Goal: Task Accomplishment & Management: Complete application form

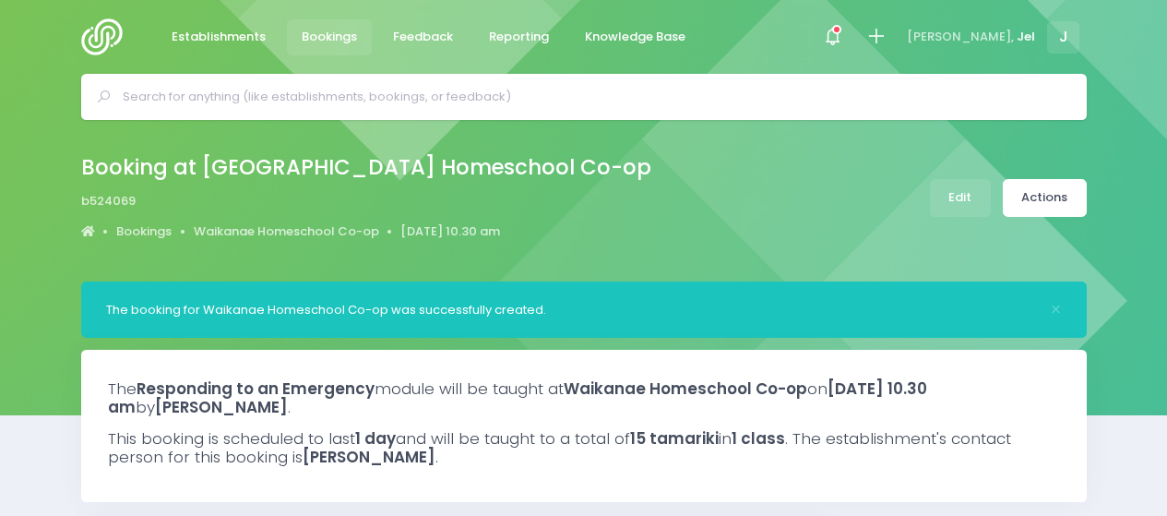
select select "5"
click at [887, 34] on icon at bounding box center [875, 36] width 21 height 21
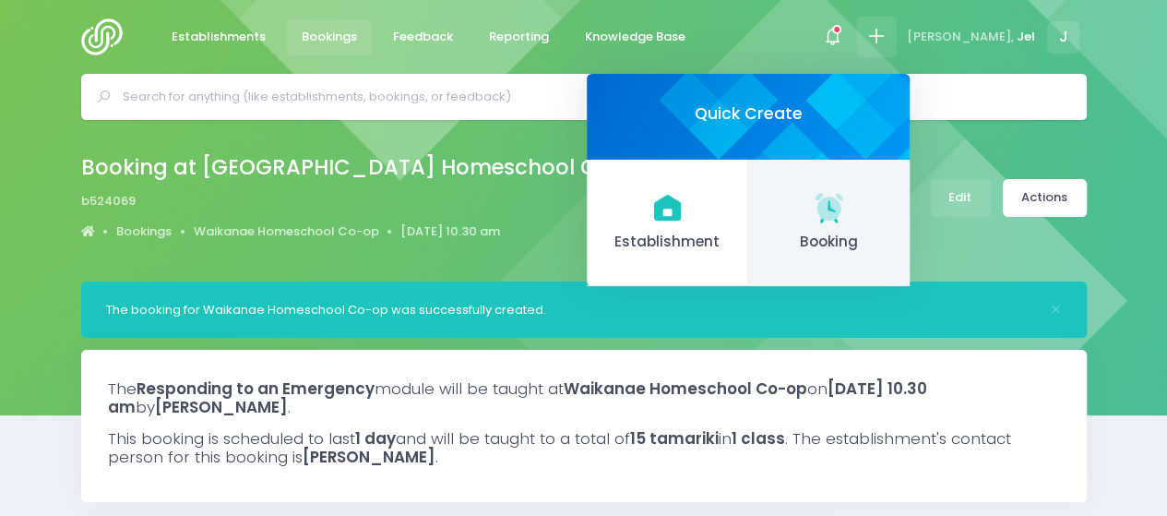
click at [883, 232] on span "Booking" at bounding box center [829, 242] width 132 height 21
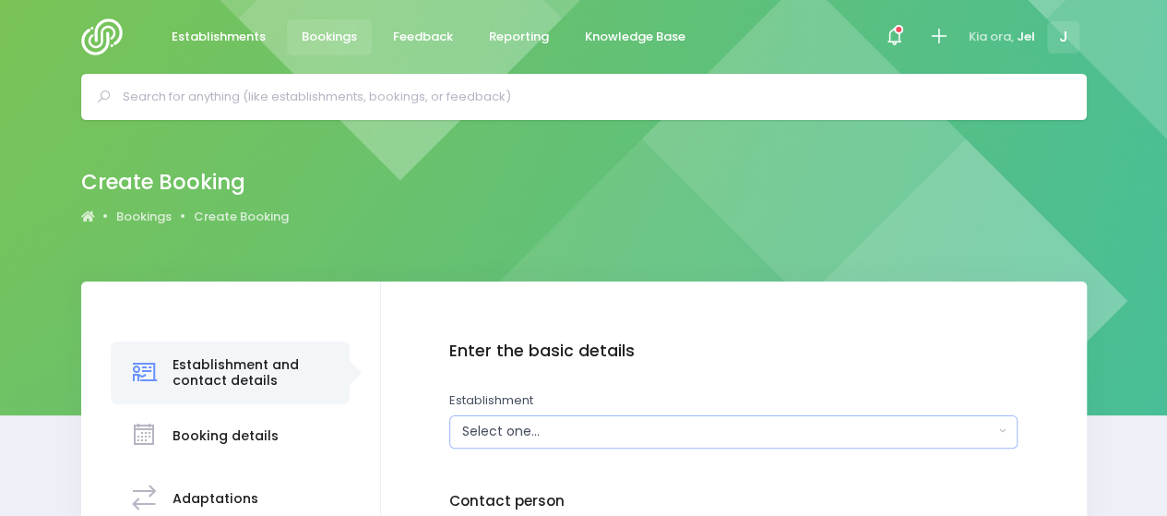
click at [649, 426] on div "Select one..." at bounding box center [727, 431] width 531 height 19
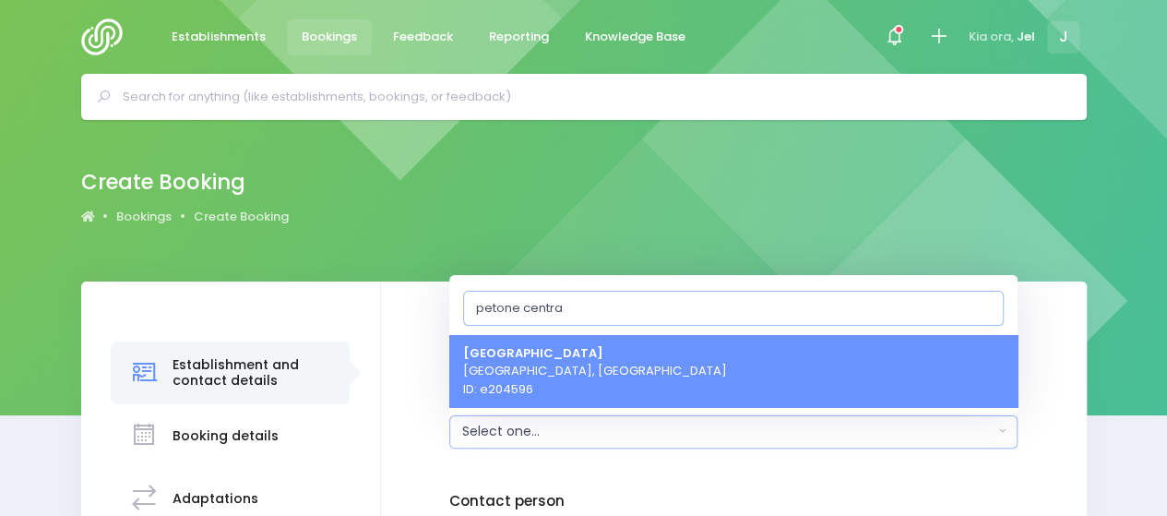
type input "petone centra"
click at [653, 374] on link "[GEOGRAPHIC_DATA], [GEOGRAPHIC_DATA] ID: e204596" at bounding box center [733, 370] width 568 height 73
select select "204596"
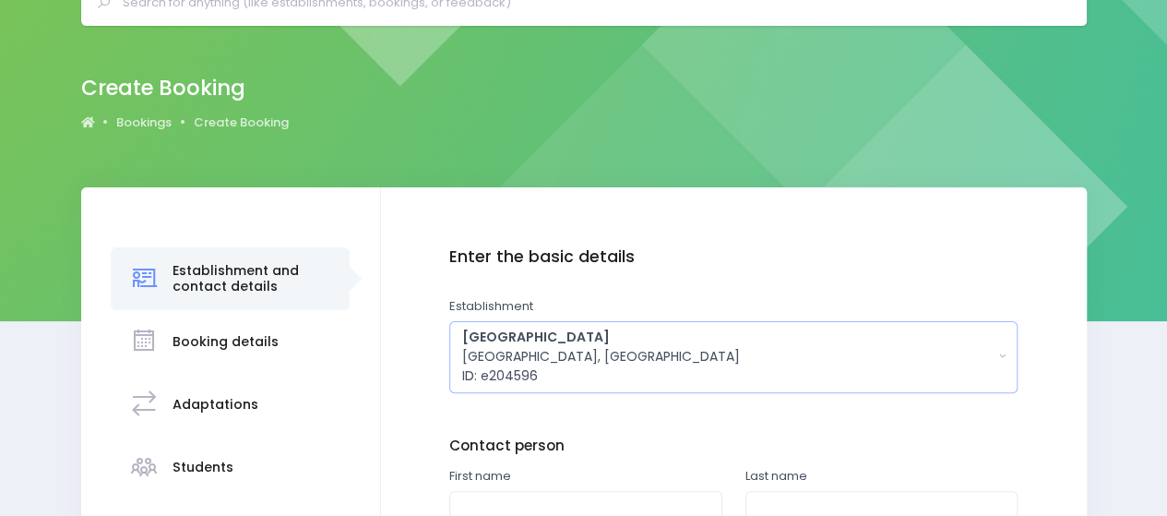
scroll to position [277, 0]
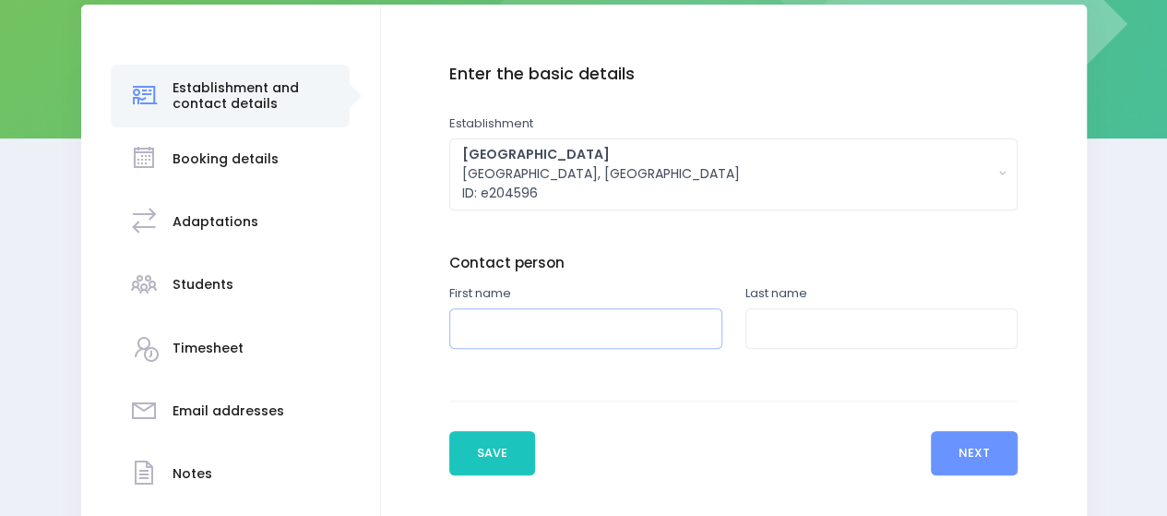
click at [513, 326] on input "text" at bounding box center [585, 329] width 273 height 42
type input "Katie"
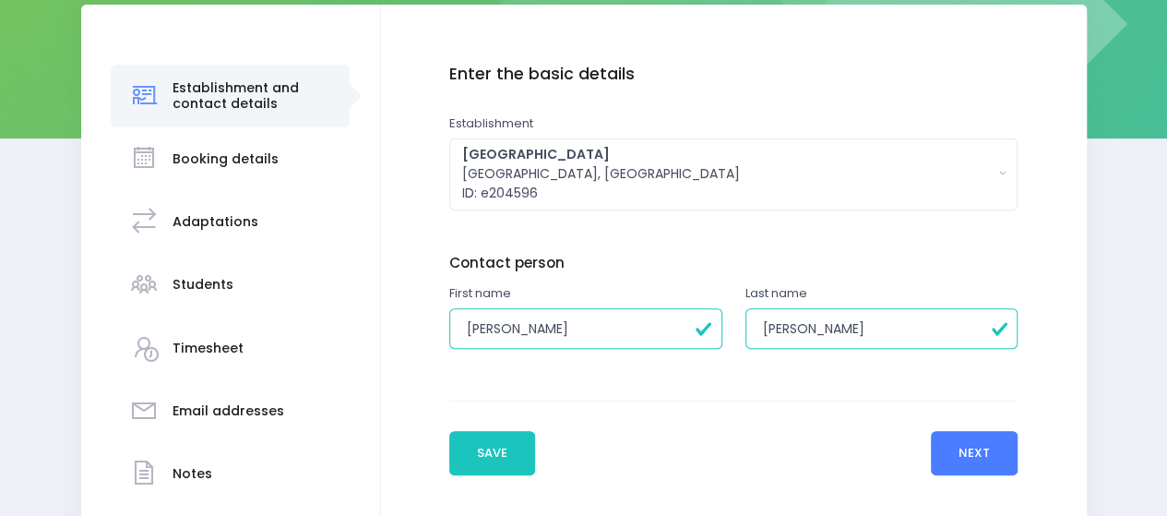
type input "Makinson"
click at [1007, 451] on button "Next" at bounding box center [975, 453] width 88 height 44
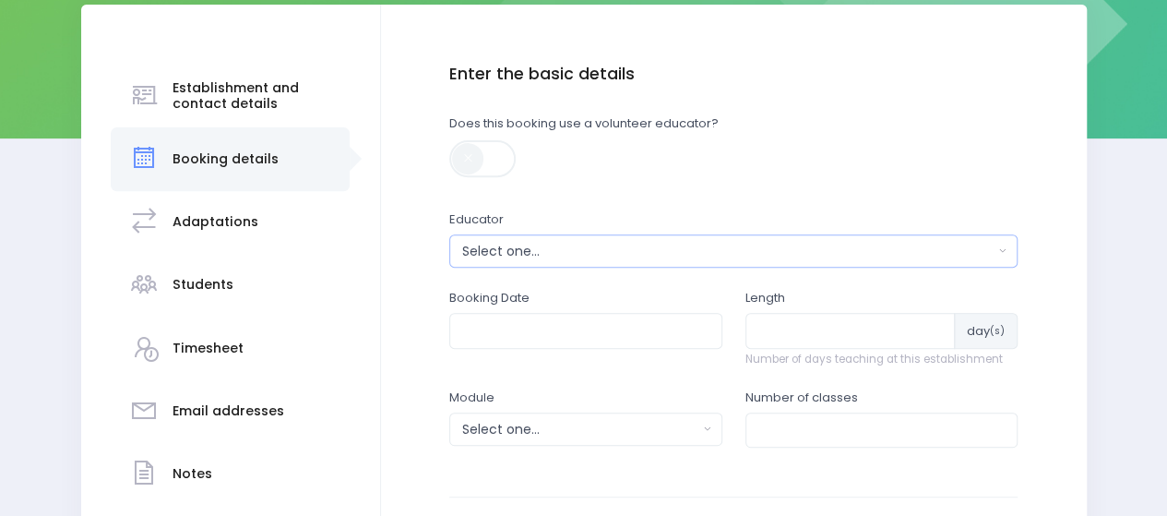
click at [602, 257] on div "Select one..." at bounding box center [727, 251] width 531 height 19
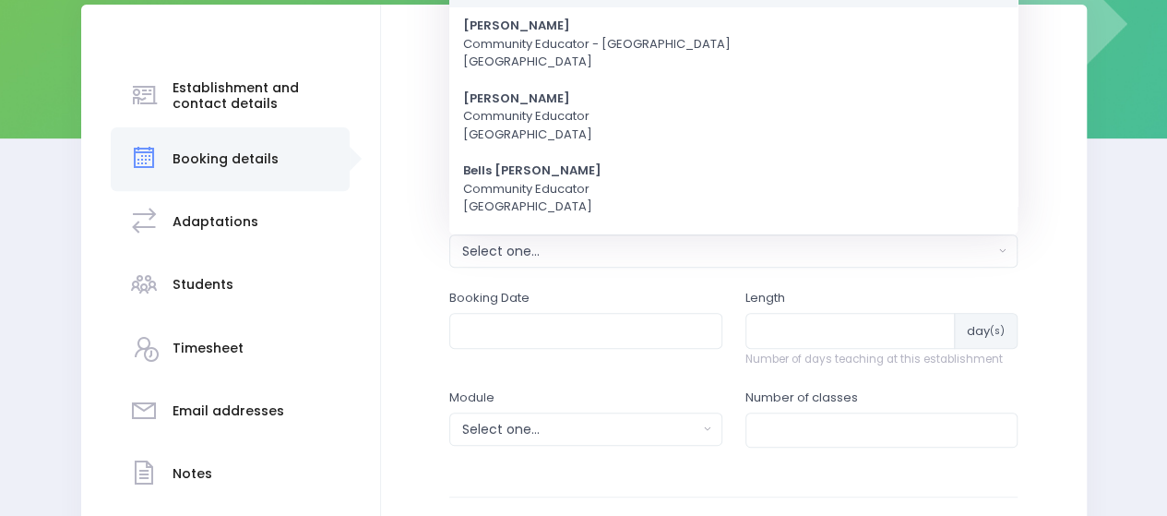
scroll to position [0, 0]
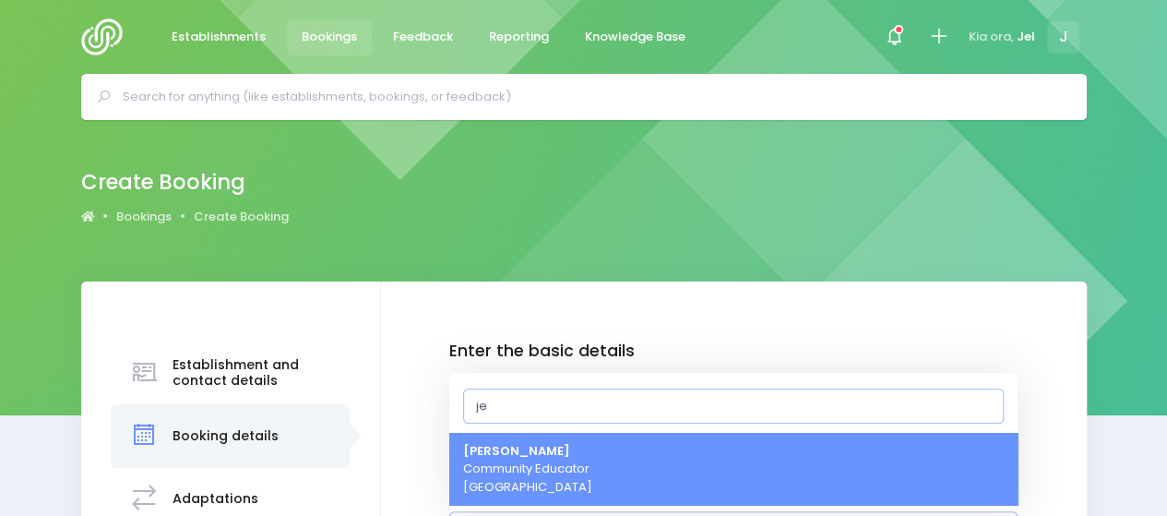
type input "je"
click at [537, 460] on span "Jel Pollock Community Educator Central Region" at bounding box center [527, 469] width 129 height 54
select select "365055"
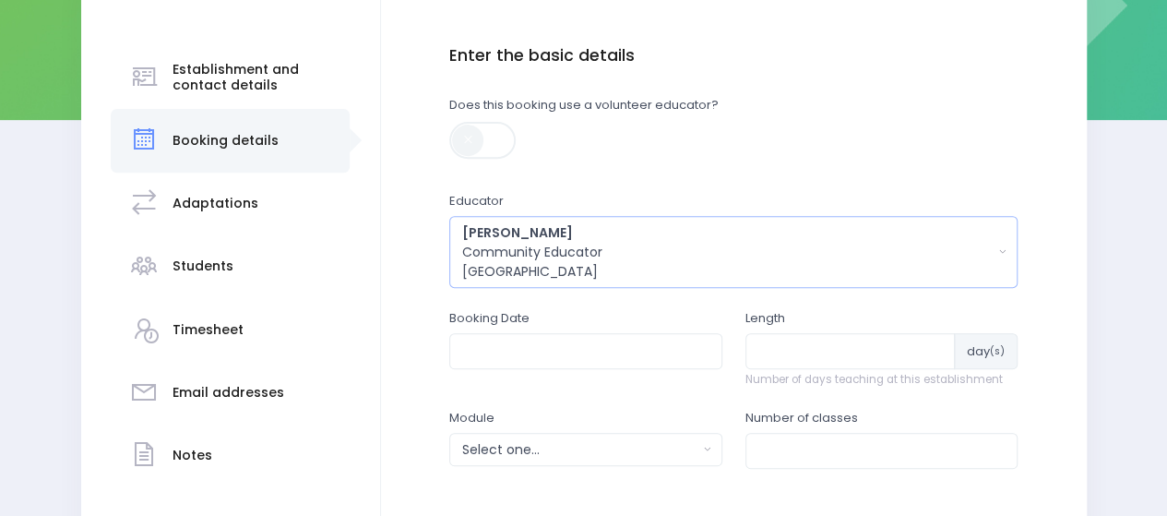
scroll to position [304, 0]
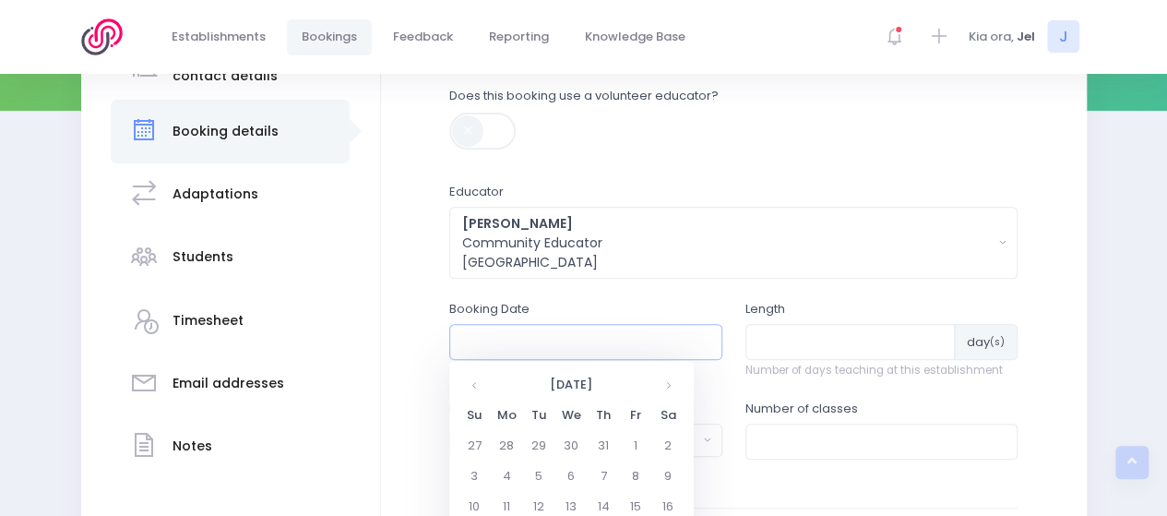
click at [539, 340] on input "text" at bounding box center [585, 341] width 273 height 35
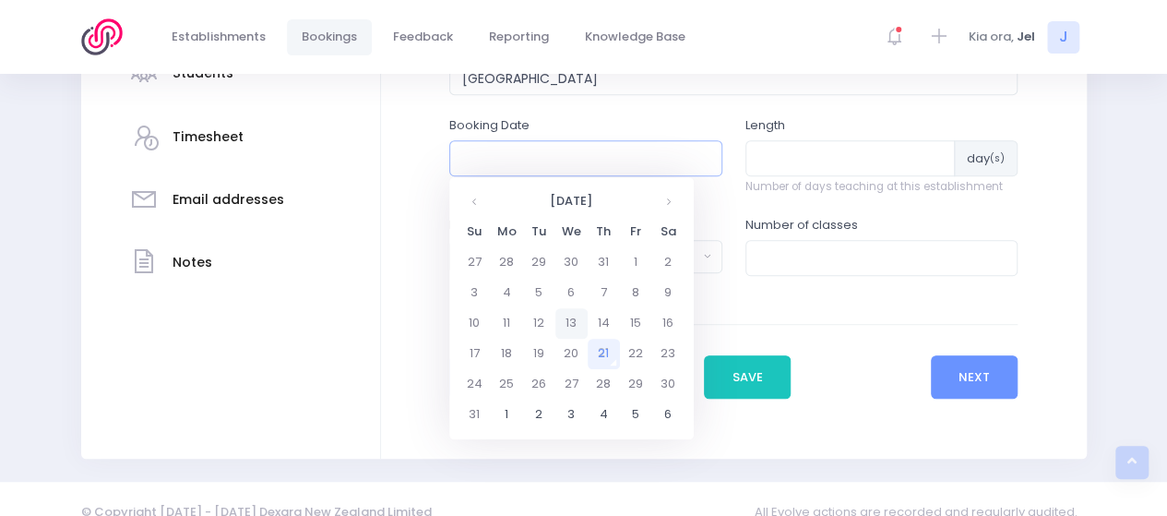
scroll to position [489, 0]
click at [670, 196] on th at bounding box center [668, 200] width 32 height 30
click at [670, 197] on th at bounding box center [668, 200] width 32 height 30
click at [517, 326] on td "13" at bounding box center [507, 322] width 32 height 30
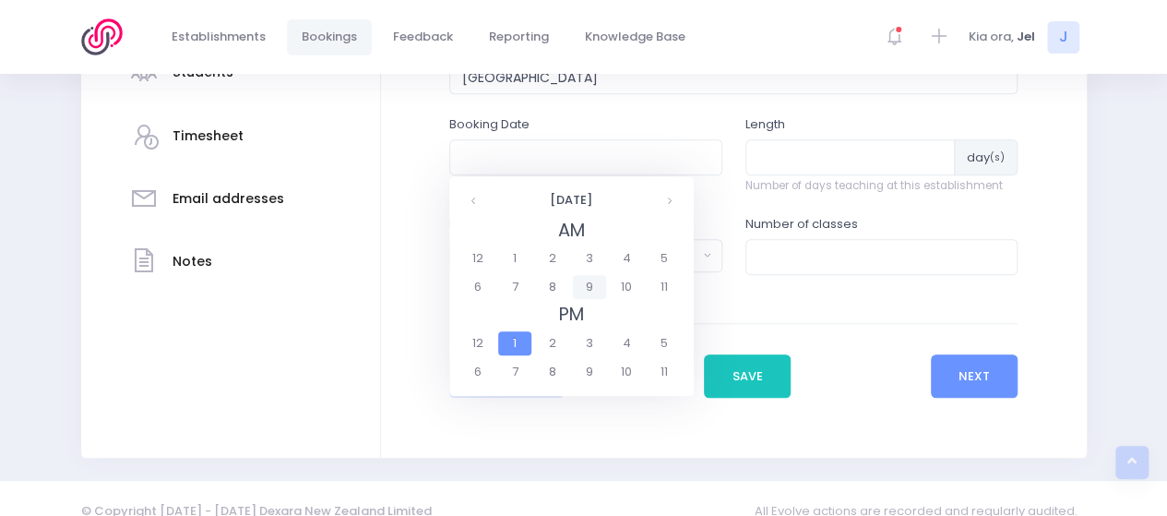
click at [592, 283] on span "9" at bounding box center [589, 287] width 32 height 24
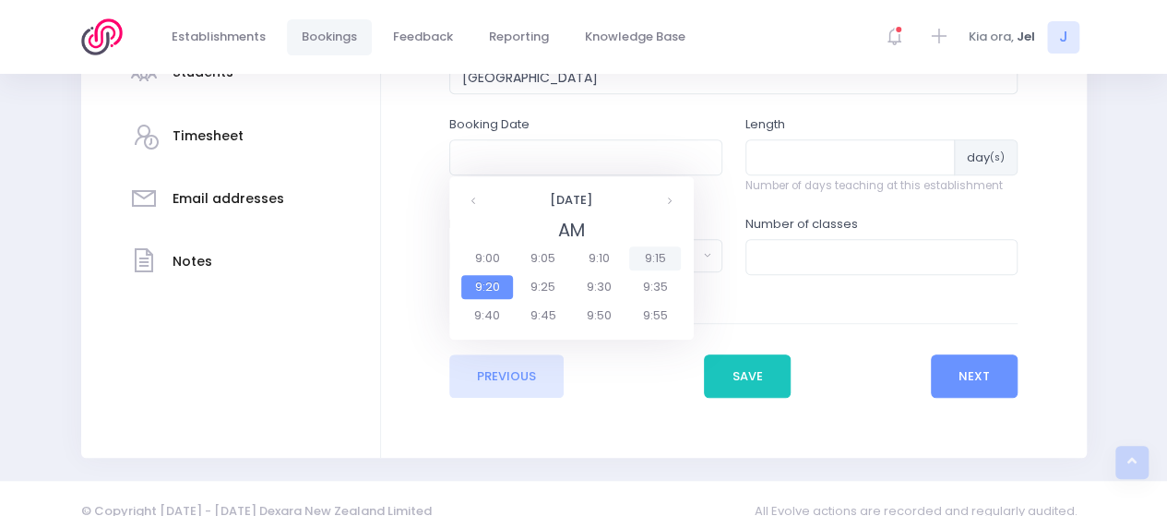
click at [644, 259] on span "9:15" at bounding box center [655, 258] width 52 height 24
type input "13/10/2025 09:15 AM"
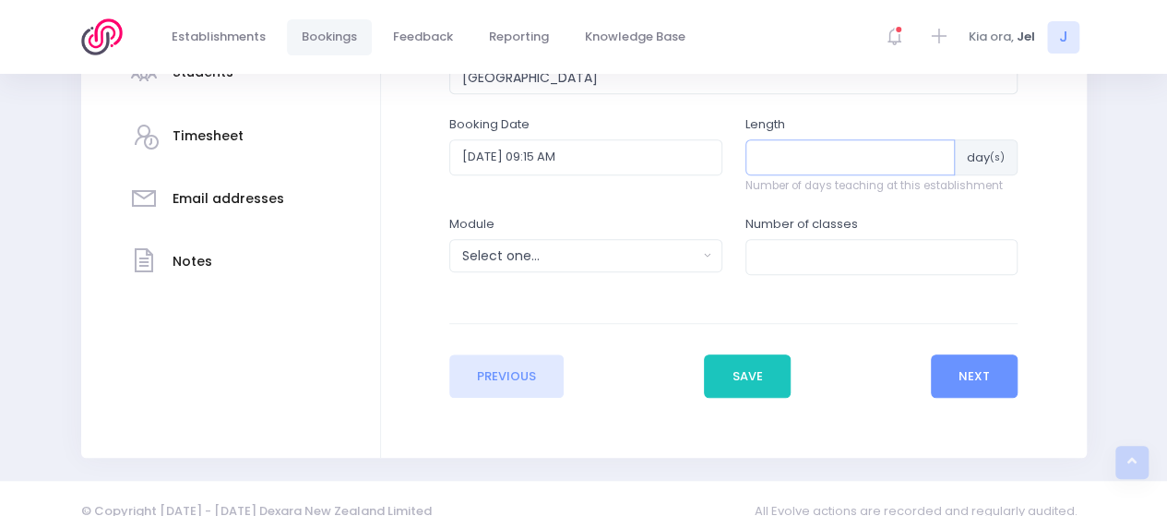
click at [783, 159] on input "number" at bounding box center [850, 156] width 210 height 35
type input "2"
click at [557, 259] on div "Select one..." at bounding box center [579, 255] width 235 height 19
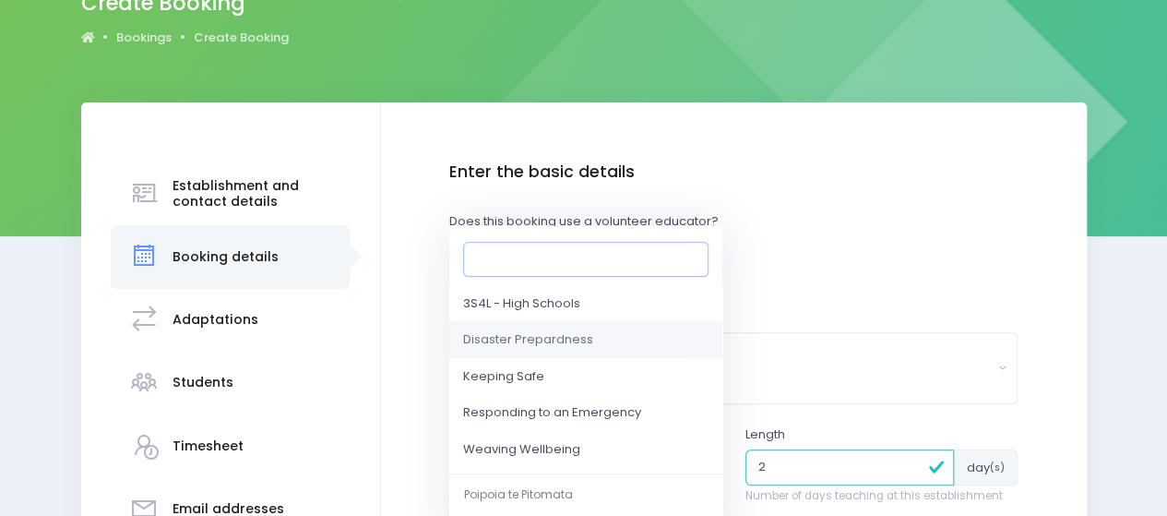
scroll to position [185, 0]
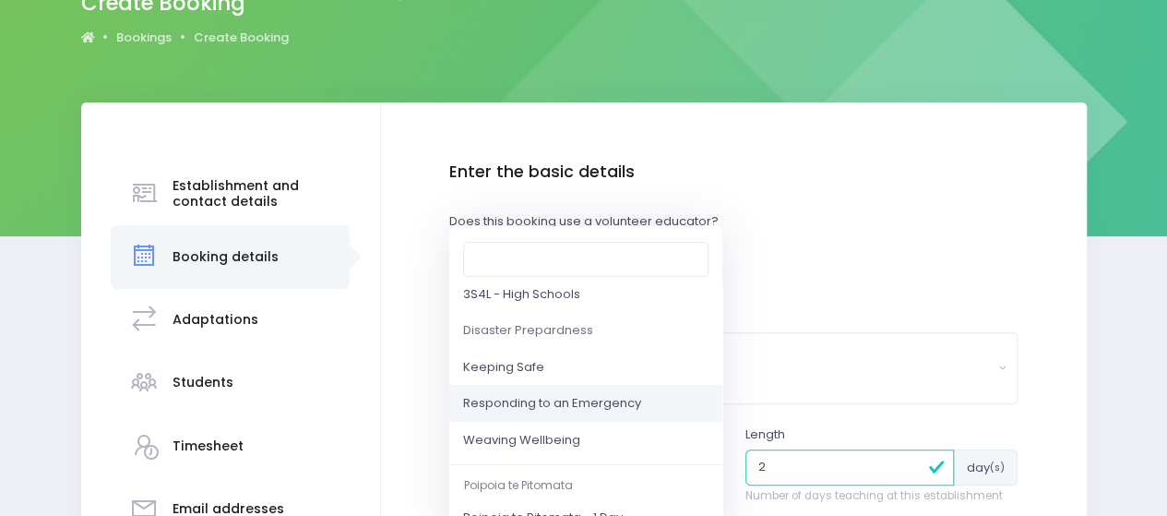
click at [512, 405] on span "Responding to an Emergency" at bounding box center [552, 404] width 178 height 18
select select "Responding to an Emergency"
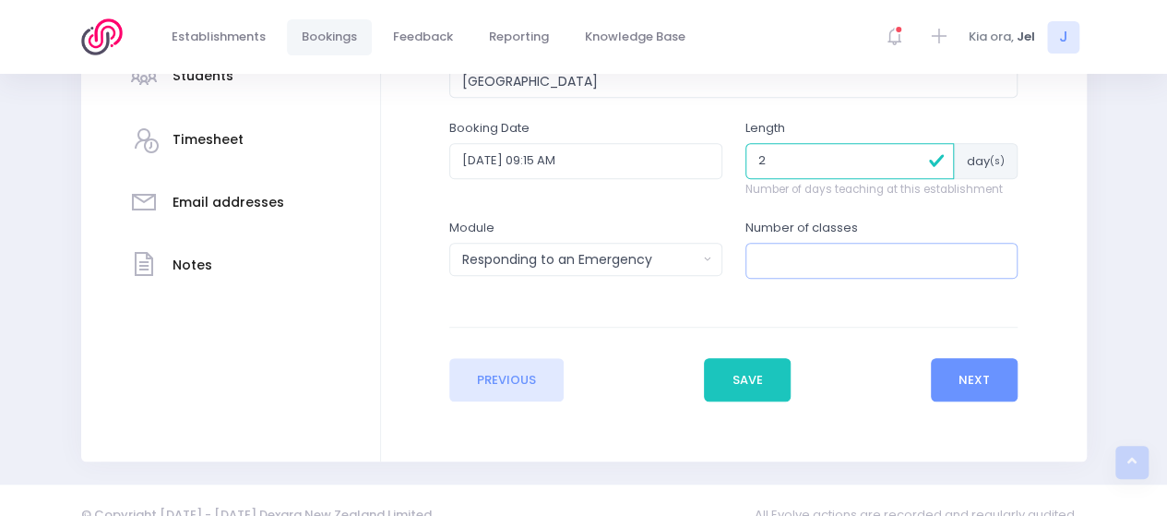
click at [801, 260] on input "number" at bounding box center [881, 260] width 273 height 35
type input "6"
click at [975, 366] on button "Next" at bounding box center [975, 380] width 88 height 44
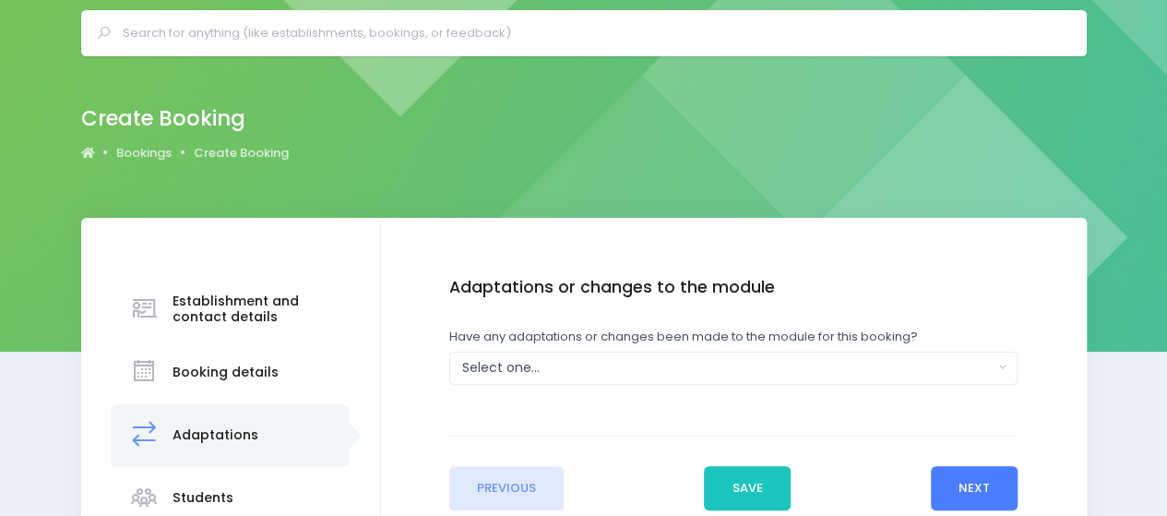
scroll to position [92, 0]
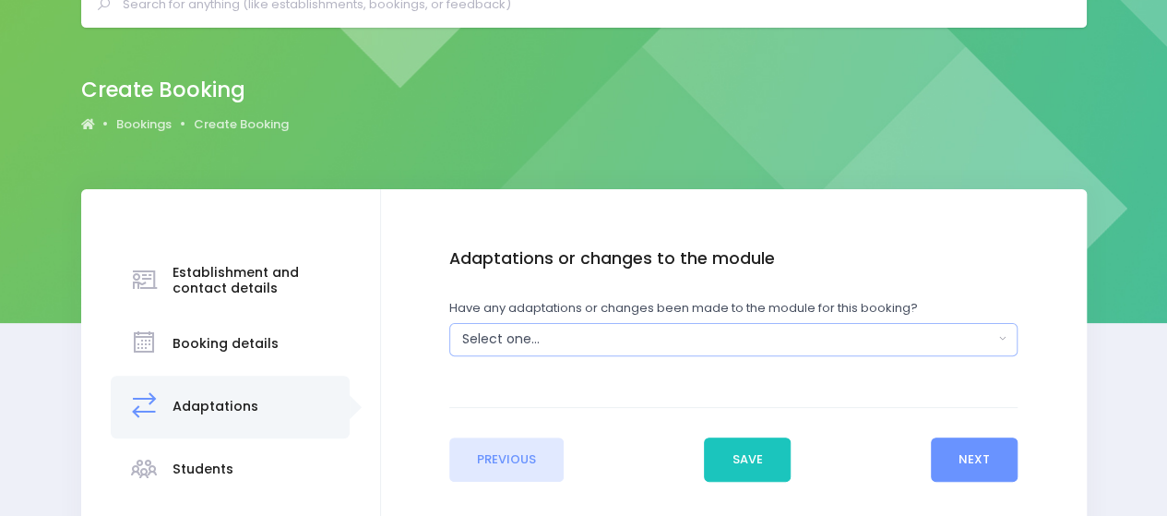
click at [530, 336] on div "Select one..." at bounding box center [727, 338] width 531 height 19
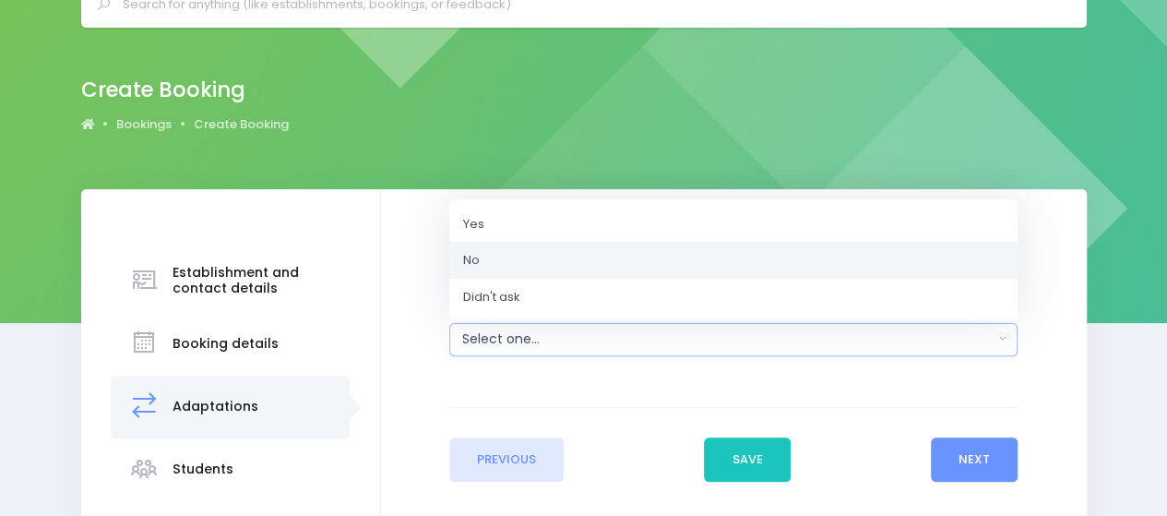
click at [512, 265] on link "No" at bounding box center [733, 260] width 568 height 37
select select "No"
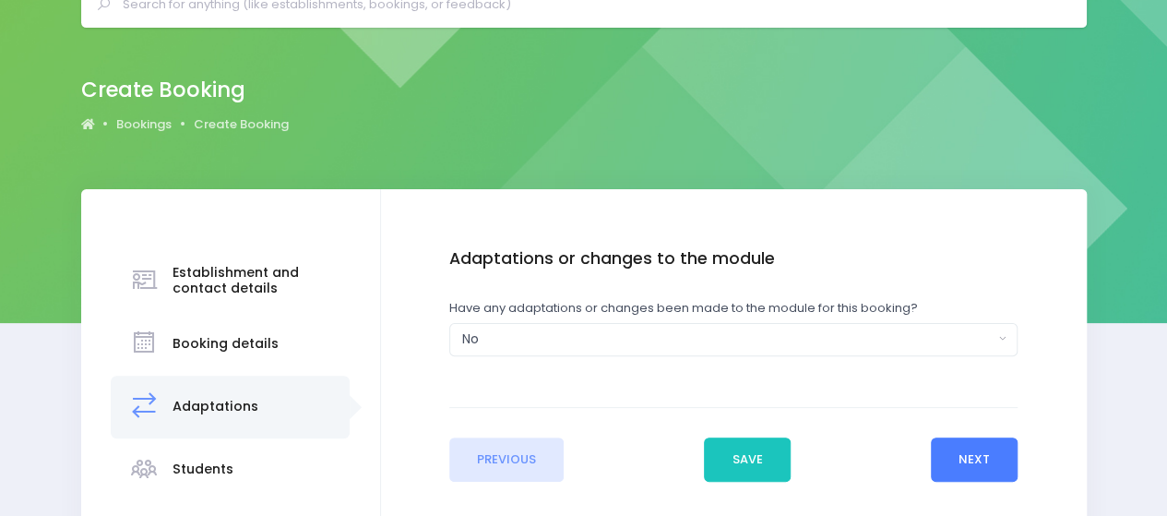
click at [948, 450] on button "Next" at bounding box center [975, 459] width 88 height 44
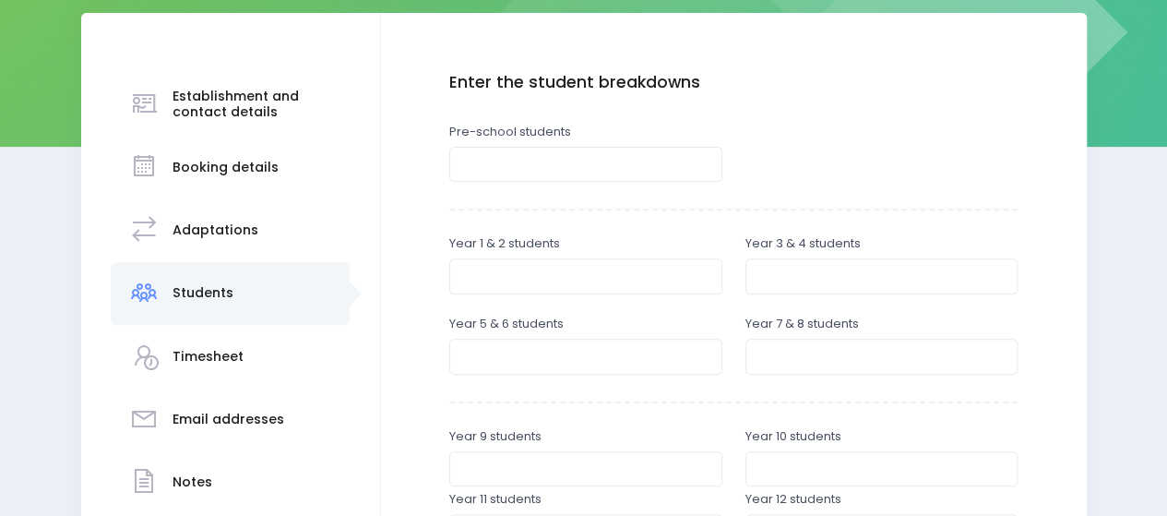
scroll to position [277, 0]
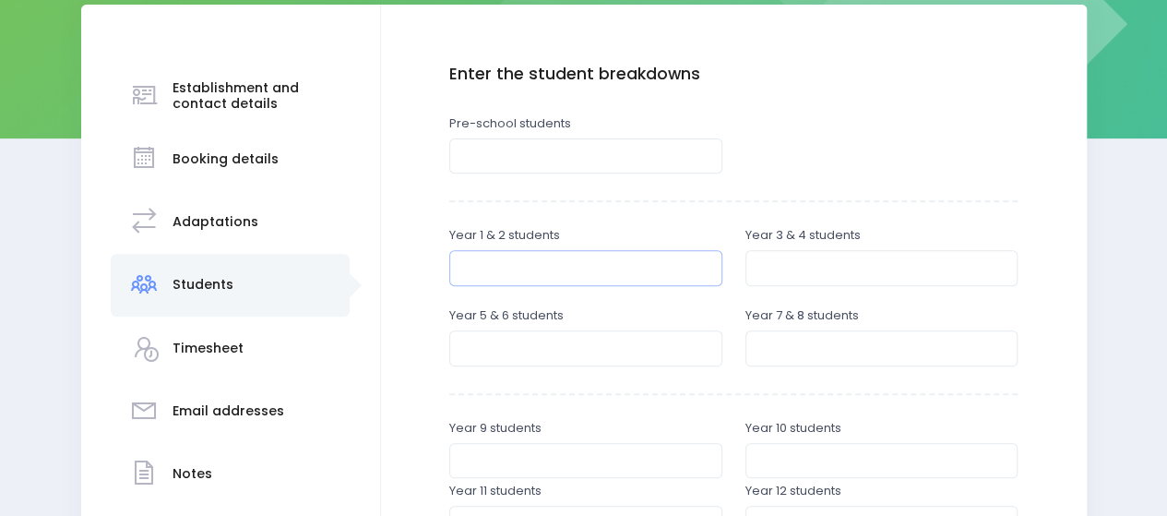
click at [517, 274] on input "number" at bounding box center [585, 267] width 273 height 35
type input "38"
drag, startPoint x: 772, startPoint y: 263, endPoint x: 782, endPoint y: 252, distance: 15.0
click at [773, 263] on input "number" at bounding box center [881, 267] width 273 height 35
type input "40"
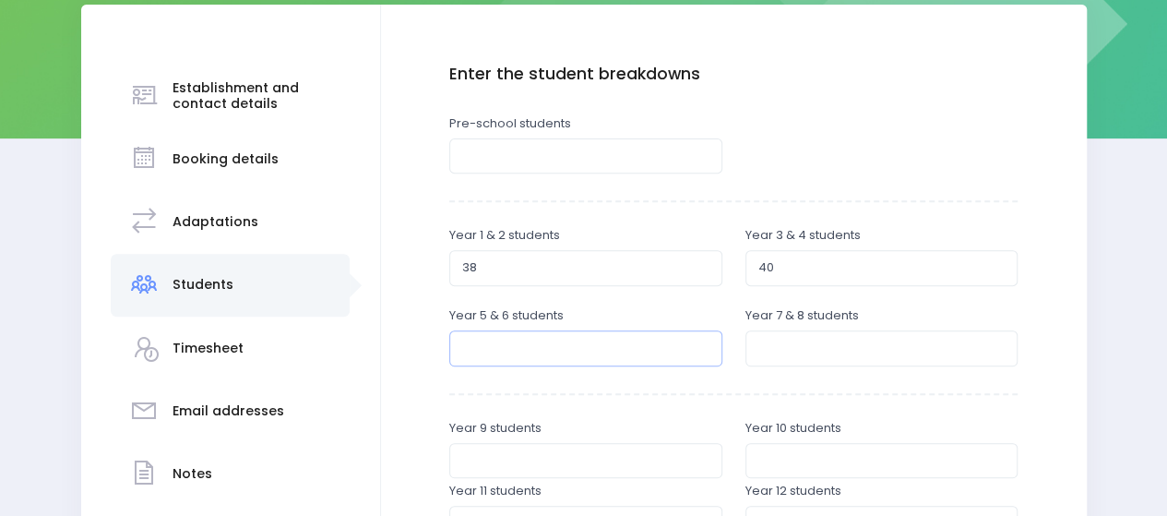
click at [487, 359] on input "number" at bounding box center [585, 347] width 273 height 35
type input "40"
click at [832, 351] on input "number" at bounding box center [881, 347] width 273 height 35
click at [515, 269] on input "38" at bounding box center [585, 267] width 273 height 35
click at [782, 268] on input "40" at bounding box center [881, 267] width 273 height 35
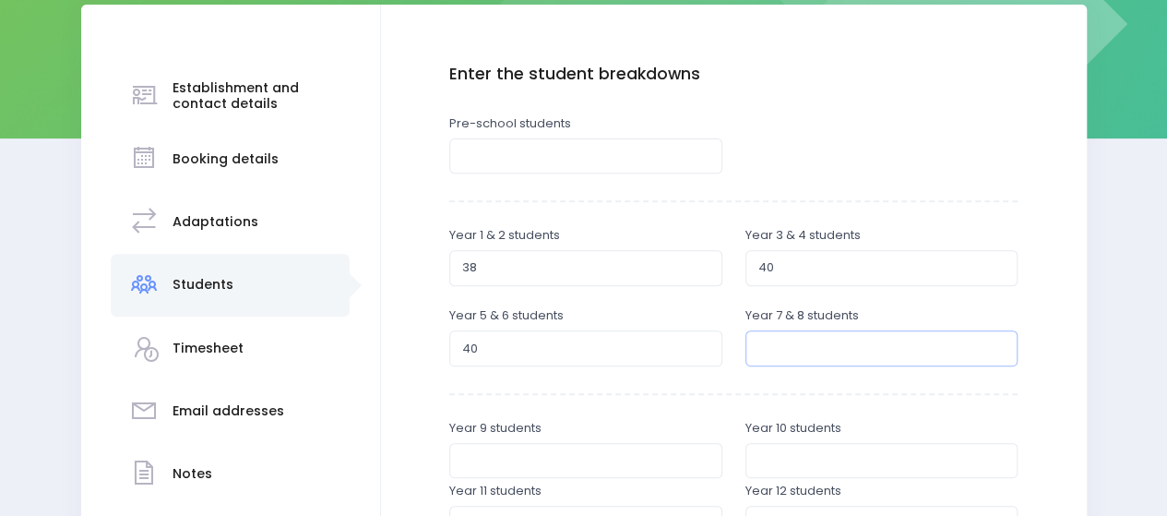
click at [792, 347] on input "number" at bounding box center [881, 347] width 273 height 35
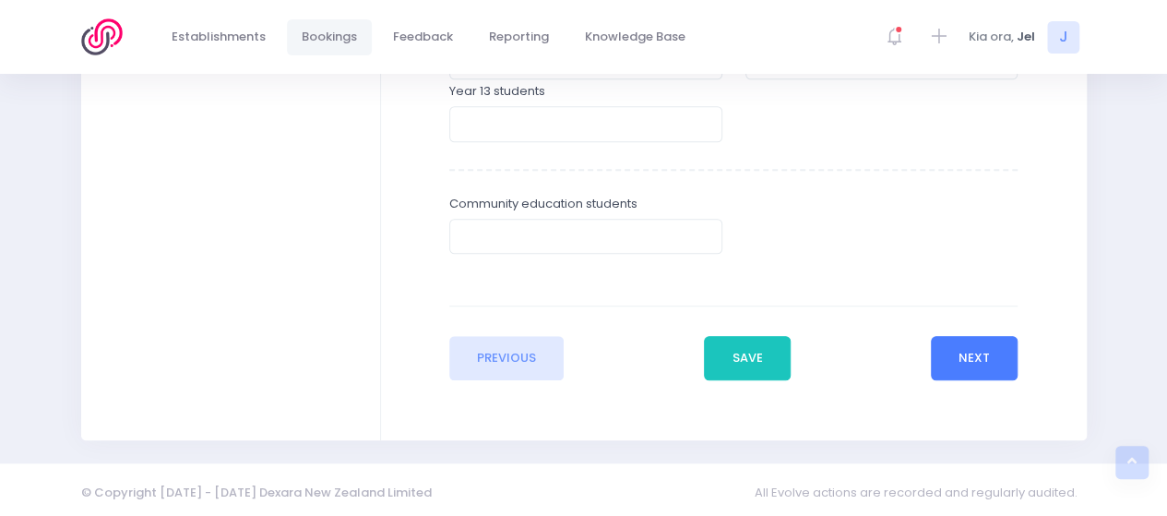
type input "50"
click at [958, 360] on button "Next" at bounding box center [975, 358] width 88 height 44
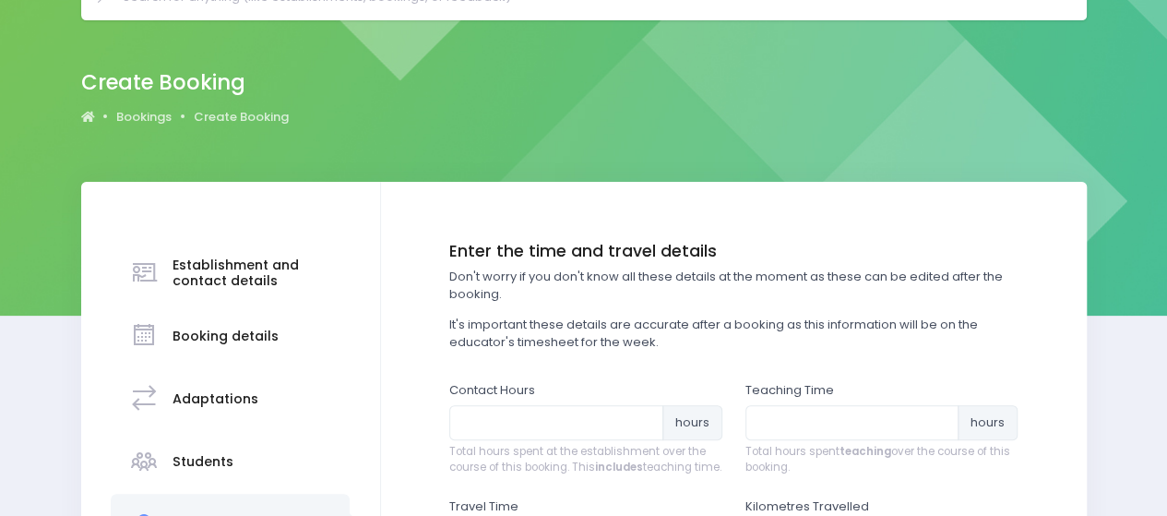
scroll to position [185, 0]
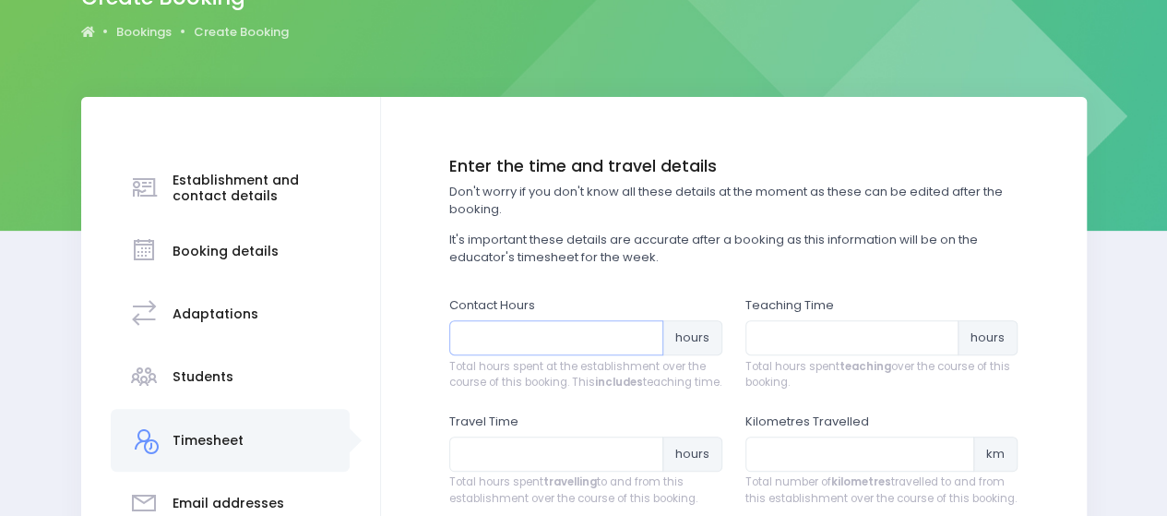
click at [542, 339] on input "number" at bounding box center [556, 337] width 214 height 35
type input "9"
click at [822, 339] on input "number" at bounding box center [852, 337] width 214 height 35
type input "6"
click at [479, 339] on input "9" at bounding box center [556, 337] width 214 height 35
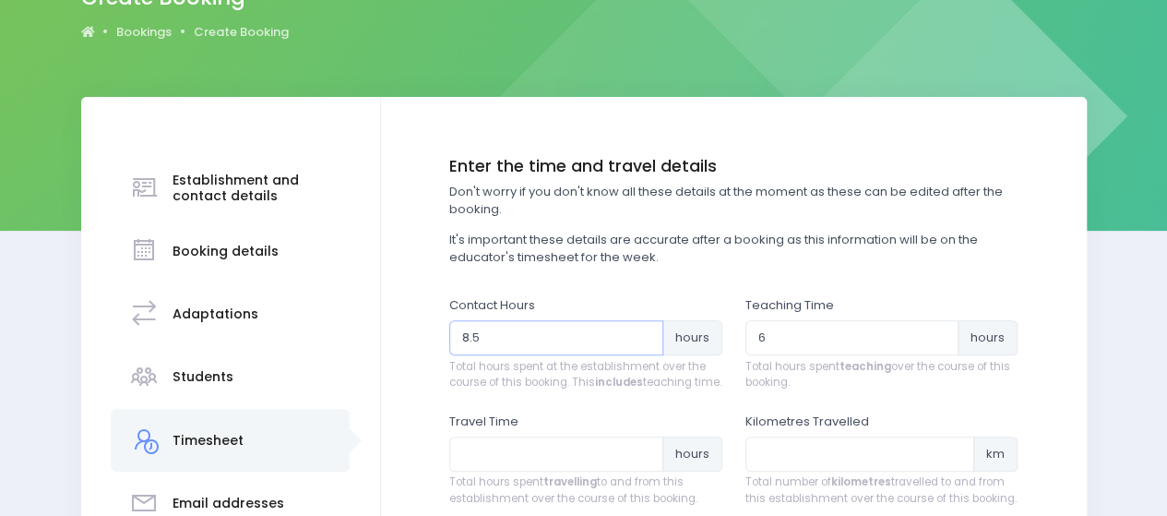
type input "8.5"
click at [563, 471] on input "number" at bounding box center [556, 453] width 214 height 35
type input "2"
click at [905, 470] on input "number" at bounding box center [860, 453] width 230 height 35
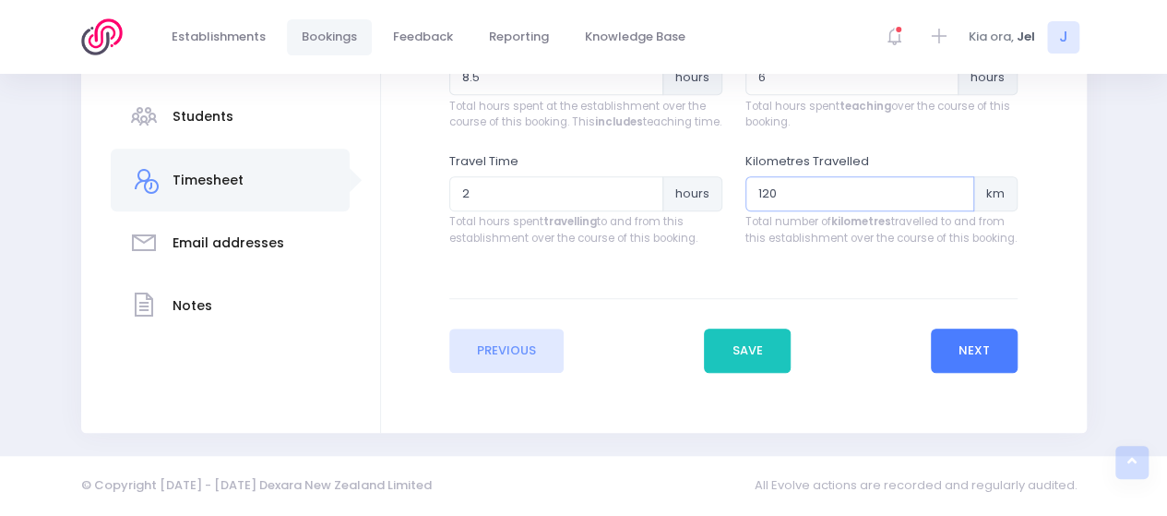
type input "120"
click at [999, 350] on button "Next" at bounding box center [975, 350] width 88 height 44
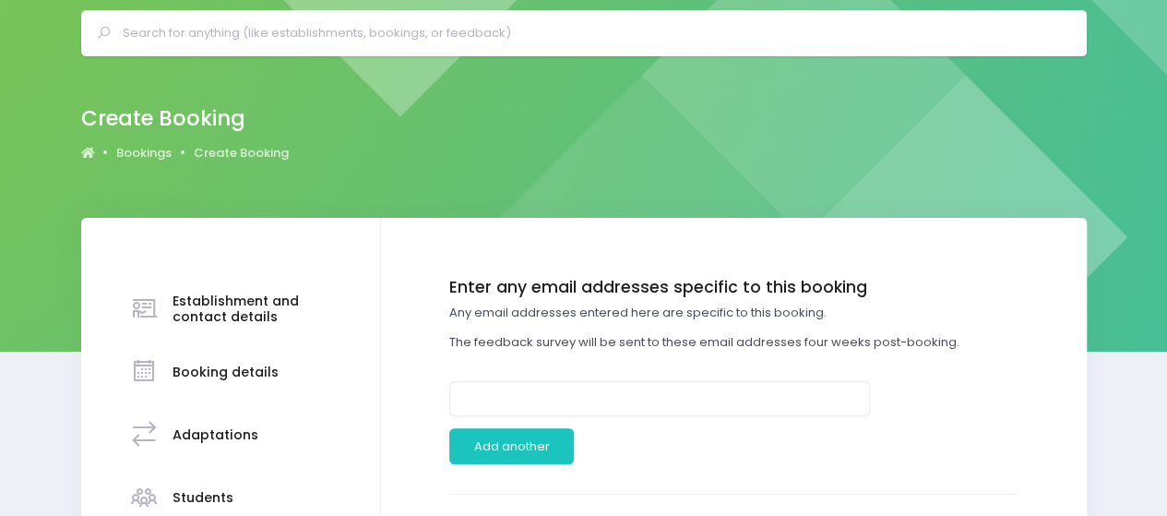
scroll to position [92, 0]
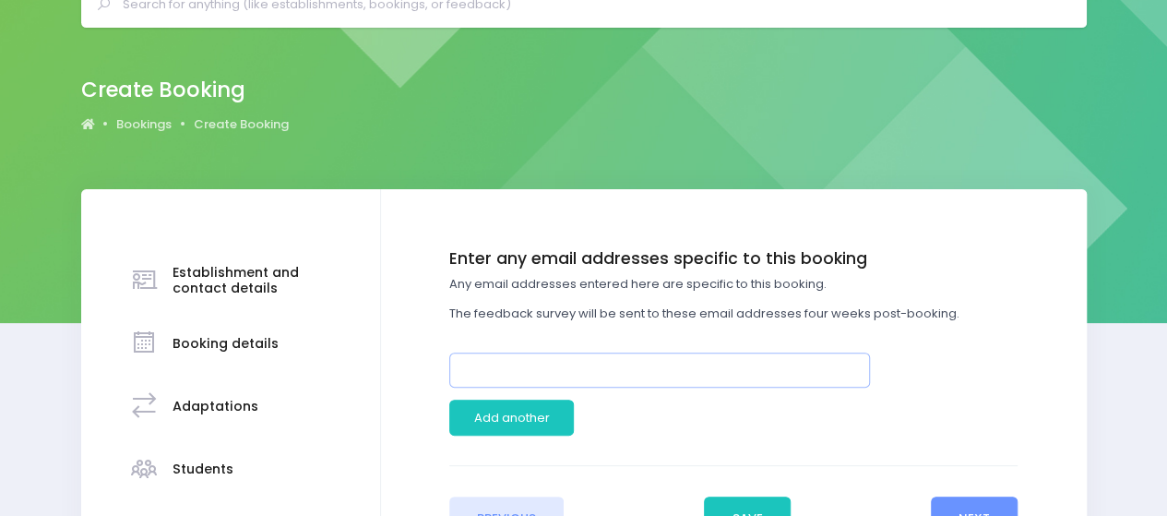
click at [637, 376] on input "email" at bounding box center [659, 369] width 421 height 35
paste input "[PERSON_NAME][EMAIL_ADDRESS][DOMAIN_NAME]"
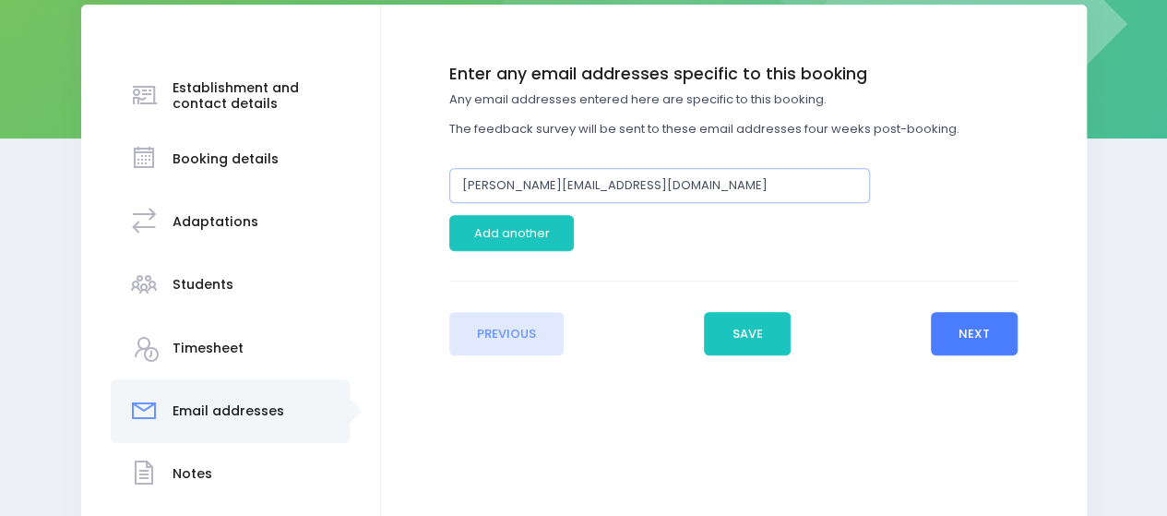
type input "[PERSON_NAME][EMAIL_ADDRESS][DOMAIN_NAME]"
click at [954, 340] on button "Next" at bounding box center [975, 334] width 88 height 44
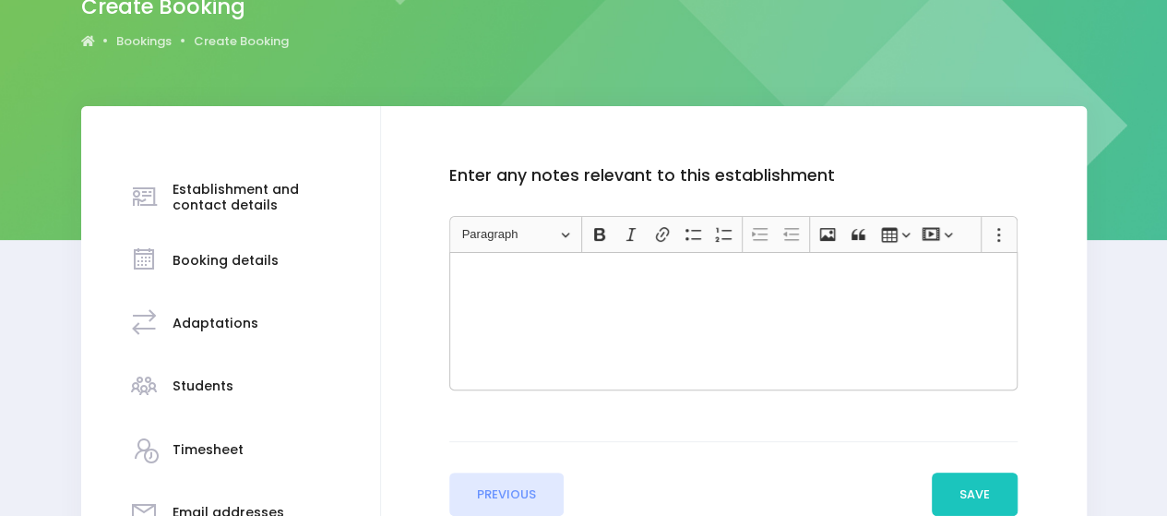
scroll to position [185, 0]
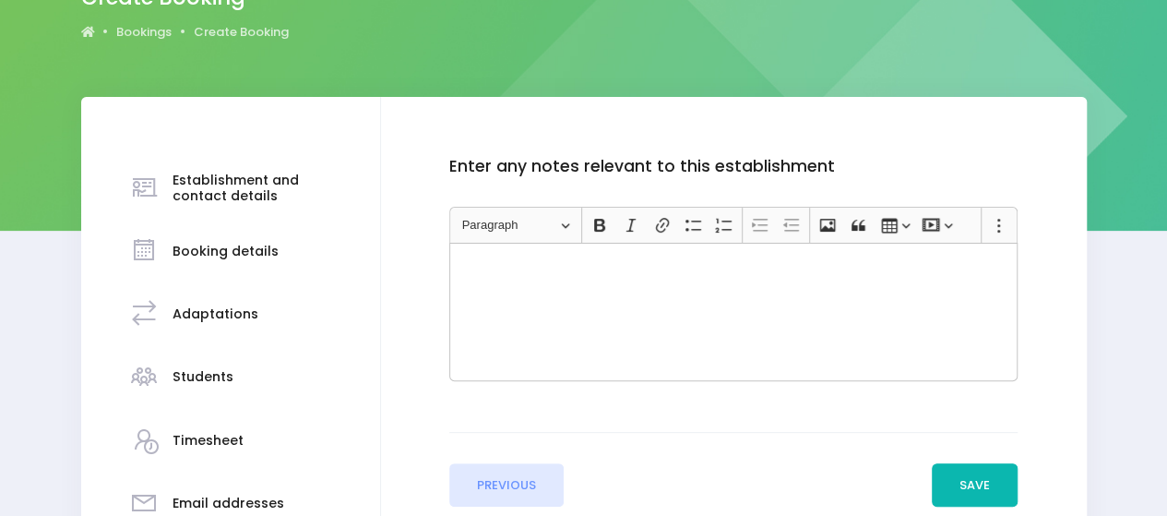
click at [950, 476] on button "Save" at bounding box center [975, 485] width 87 height 44
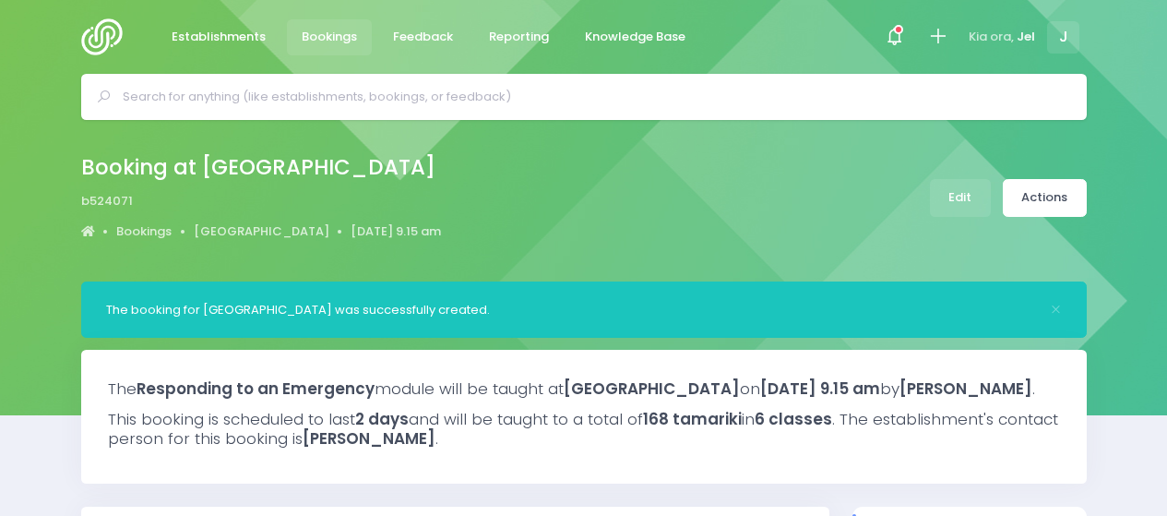
select select "5"
